Goal: Navigation & Orientation: Go to known website

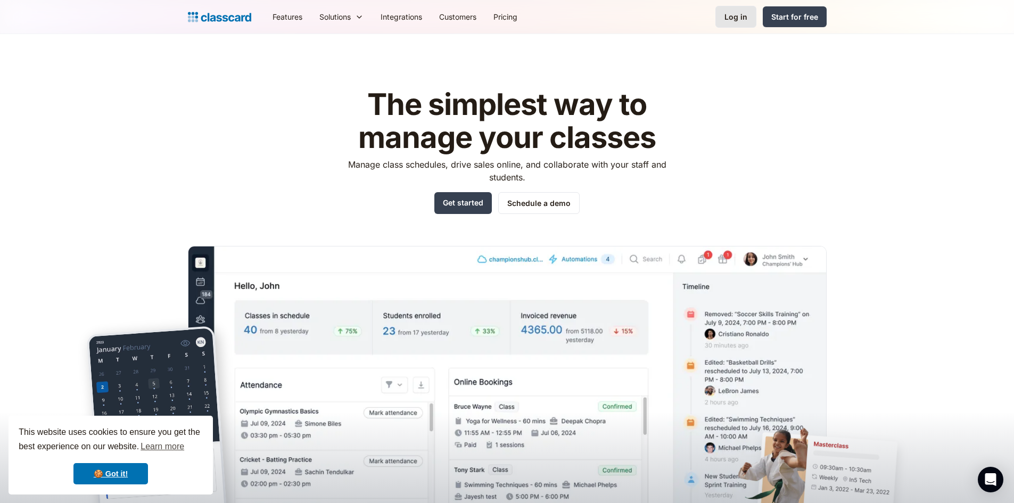
click at [739, 9] on link "Log in" at bounding box center [736, 17] width 41 height 22
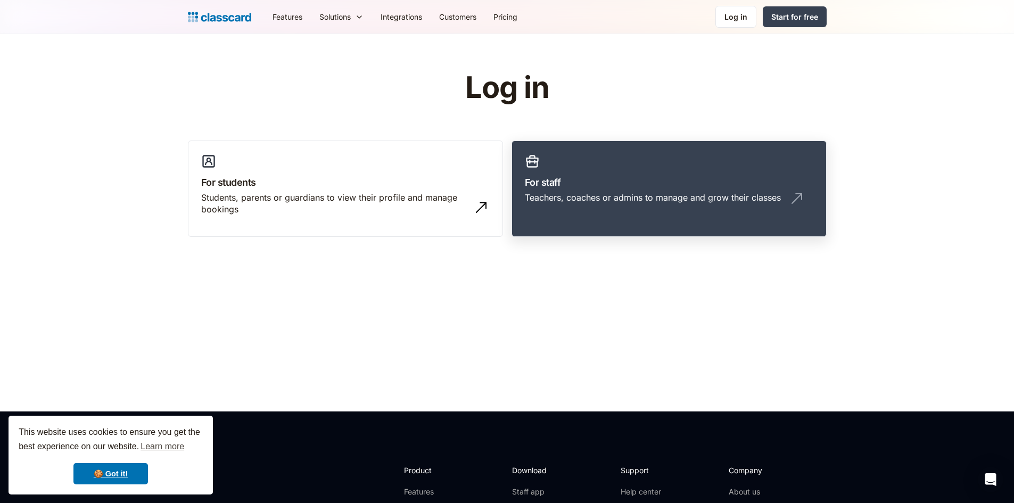
click at [616, 192] on div "Teachers, coaches or admins to manage and grow their classes" at bounding box center [653, 198] width 256 height 12
